Goal: Transaction & Acquisition: Obtain resource

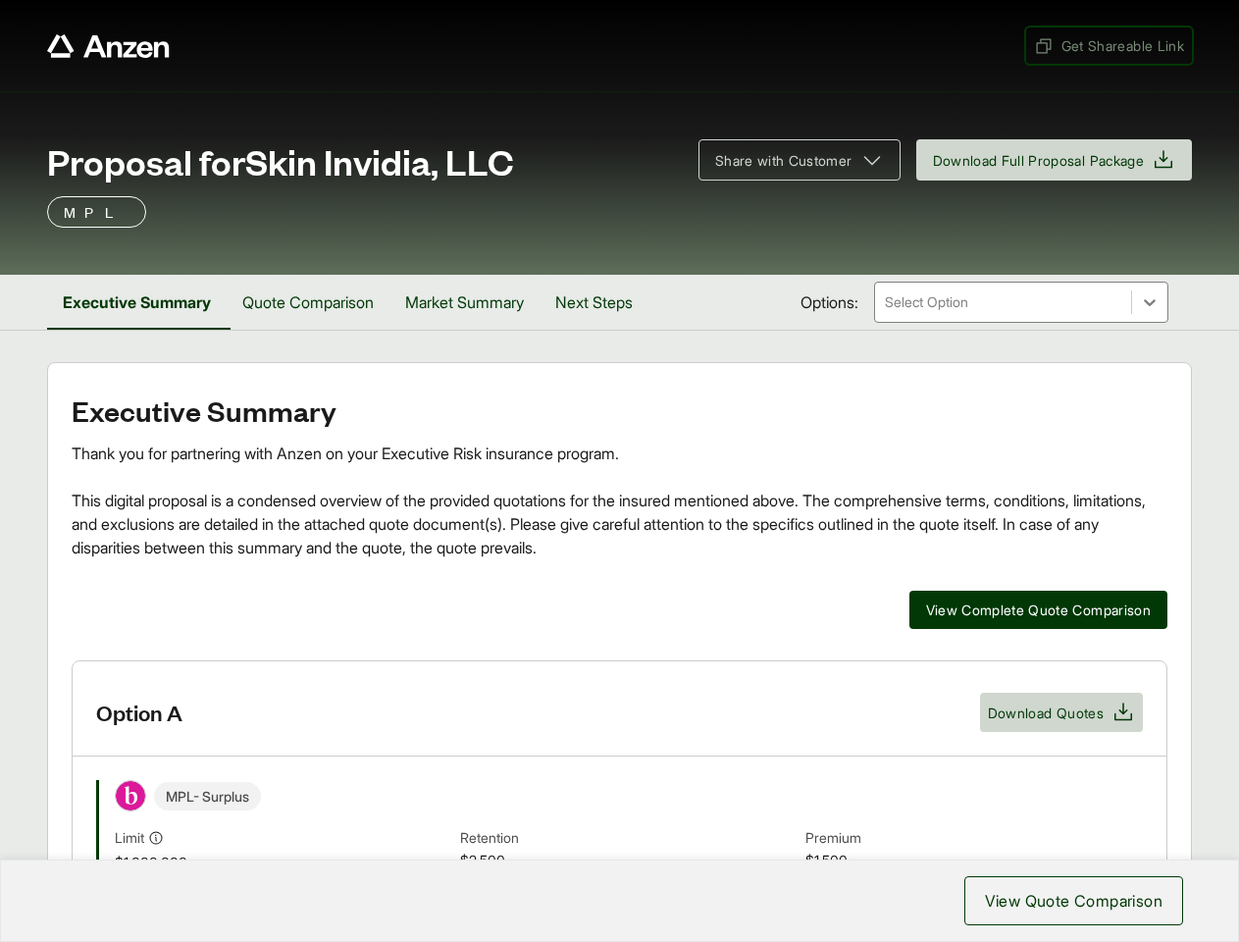
click at [1107, 45] on span "Get Shareable Link" at bounding box center [1109, 45] width 150 height 21
click at [790, 160] on span "Share with Customer" at bounding box center [783, 160] width 137 height 21
click at [1050, 160] on span "Download Full Proposal Package" at bounding box center [1039, 160] width 212 height 21
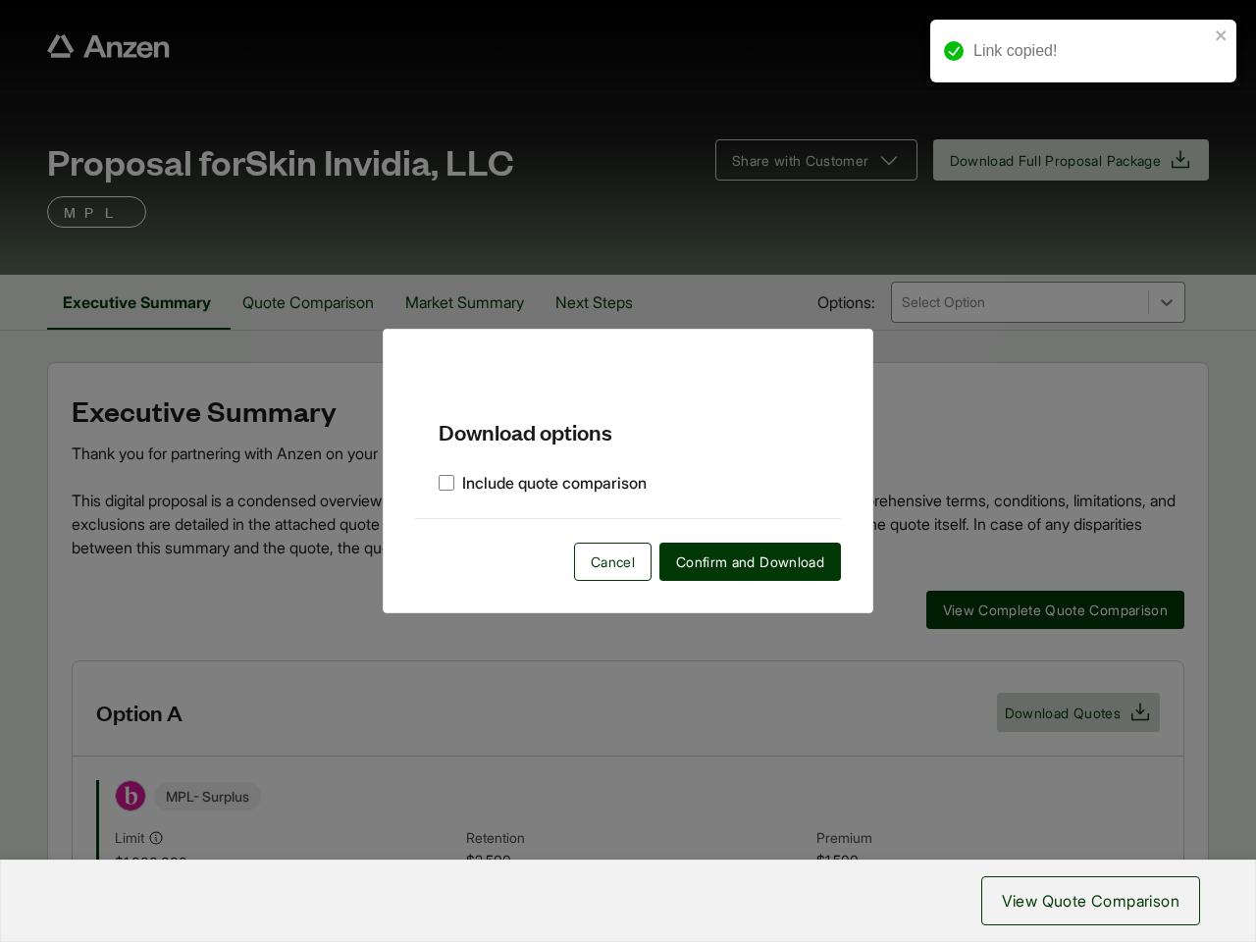
click at [138, 302] on div "Download options Include quote comparison Cancel Confirm and Download" at bounding box center [628, 471] width 1256 height 942
click at [315, 302] on div "Download options Include quote comparison Cancel Confirm and Download" at bounding box center [628, 471] width 1256 height 942
click at [478, 302] on div "Download options Include quote comparison Cancel Confirm and Download" at bounding box center [628, 471] width 1256 height 942
click at [611, 302] on div "Download options Include quote comparison Cancel Confirm and Download" at bounding box center [628, 471] width 1256 height 942
click at [1035, 609] on div "Download options Include quote comparison Cancel Confirm and Download" at bounding box center [628, 471] width 1256 height 942
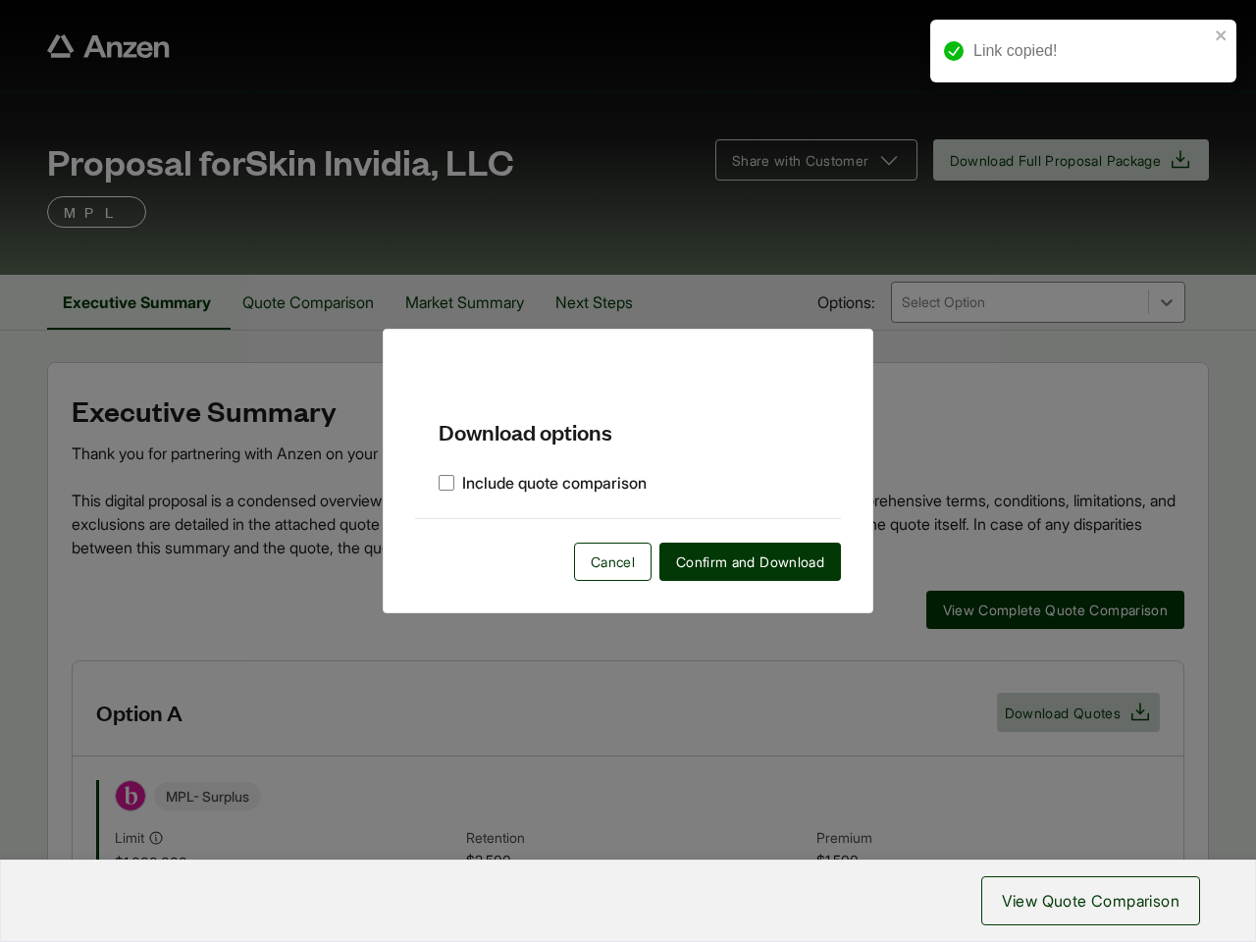
click at [619, 801] on div "Download options Include quote comparison Cancel Confirm and Download" at bounding box center [628, 471] width 1256 height 942
click at [1059, 712] on div "Download options Include quote comparison Cancel Confirm and Download" at bounding box center [628, 471] width 1256 height 942
